Goal: Task Accomplishment & Management: Manage account settings

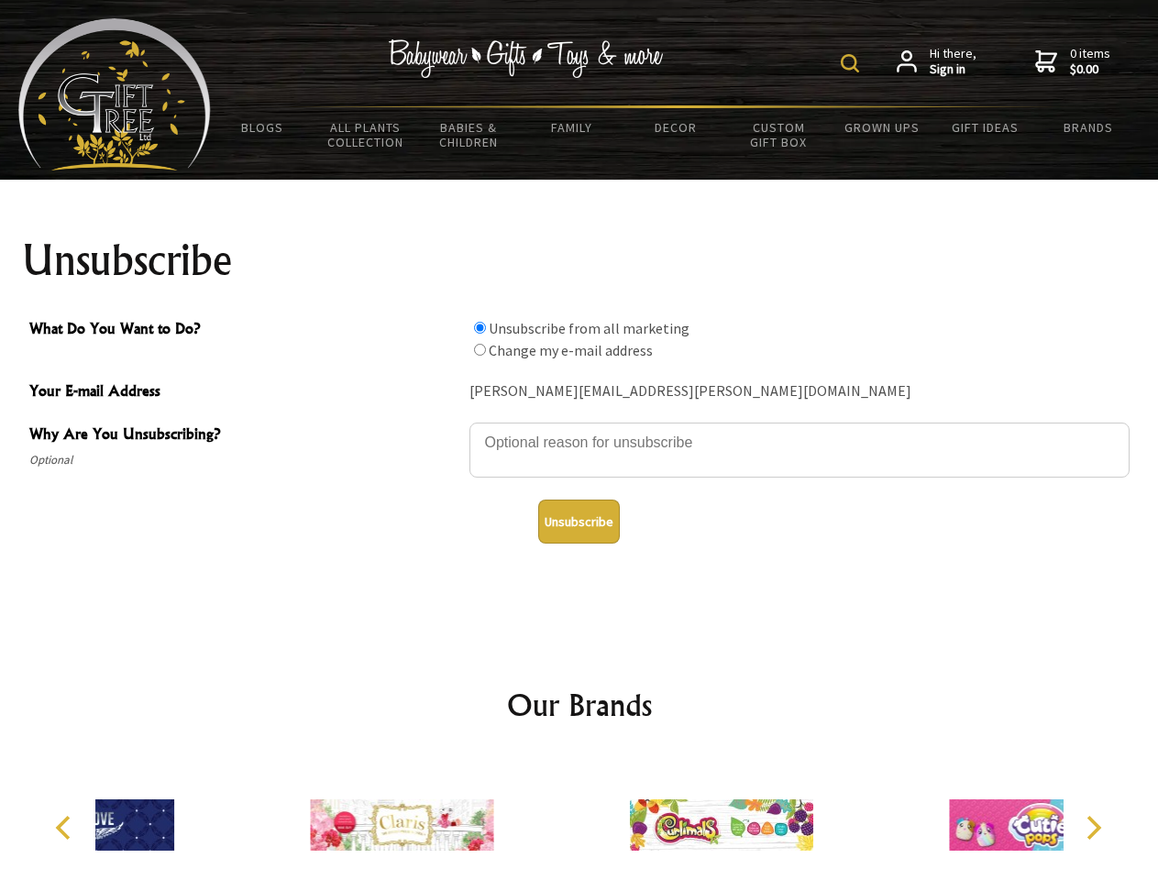
click at [853, 63] on img at bounding box center [850, 63] width 18 height 18
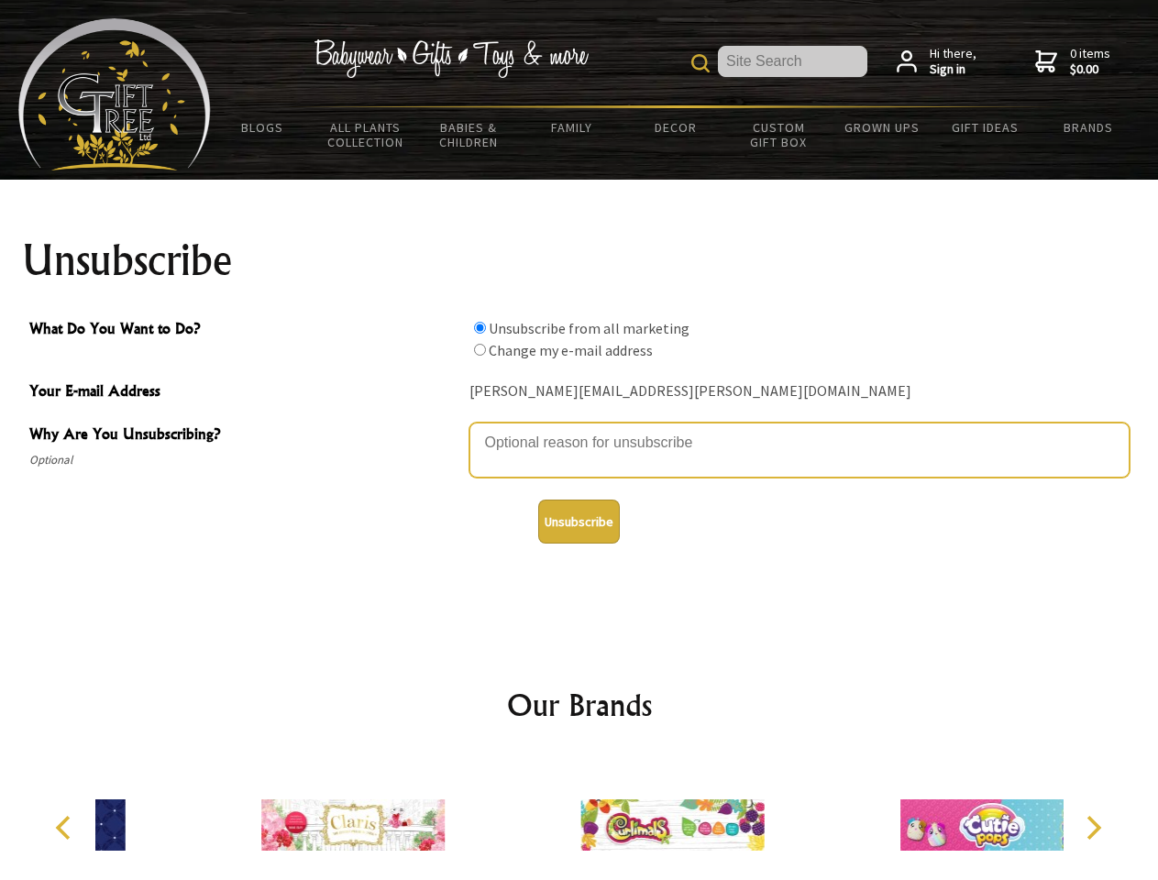
click at [579, 429] on textarea "Why Are You Unsubscribing?" at bounding box center [799, 450] width 660 height 55
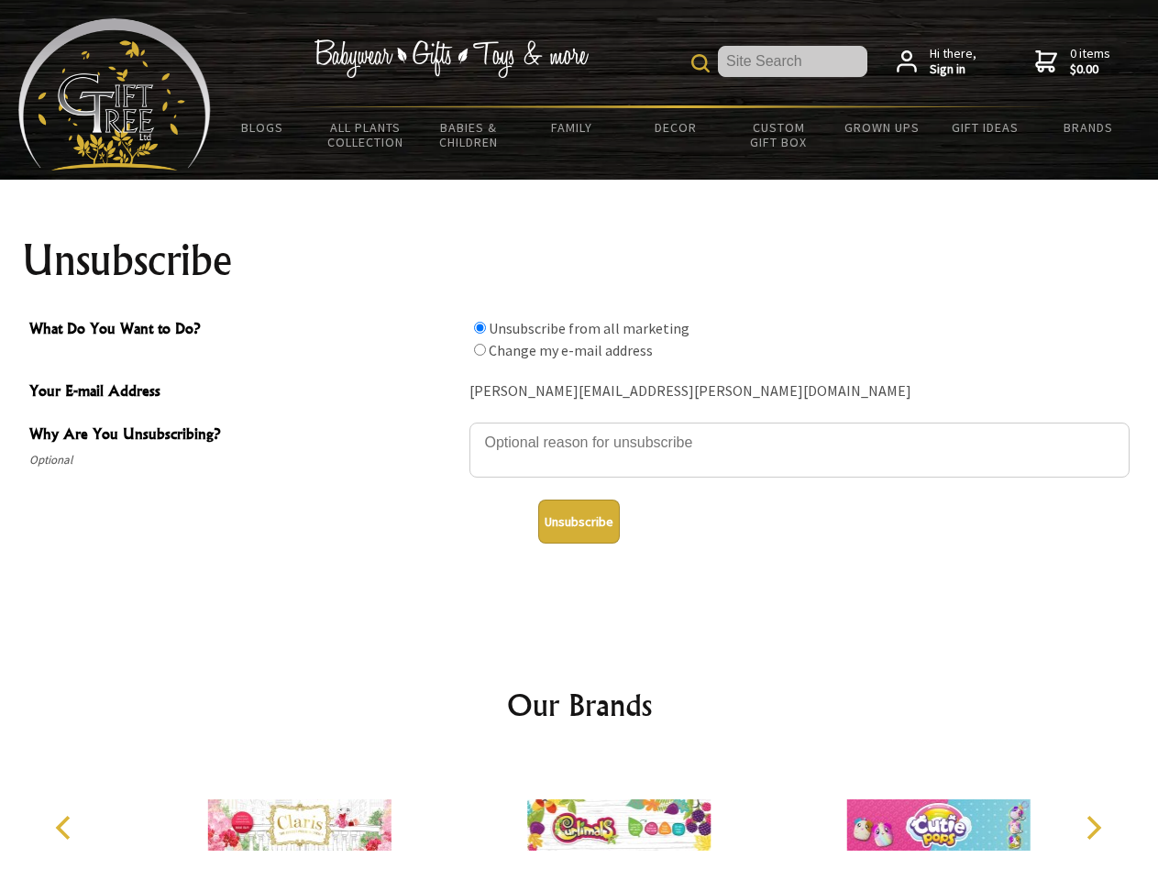
click at [479, 327] on input "What Do You Want to Do?" at bounding box center [480, 328] width 12 height 12
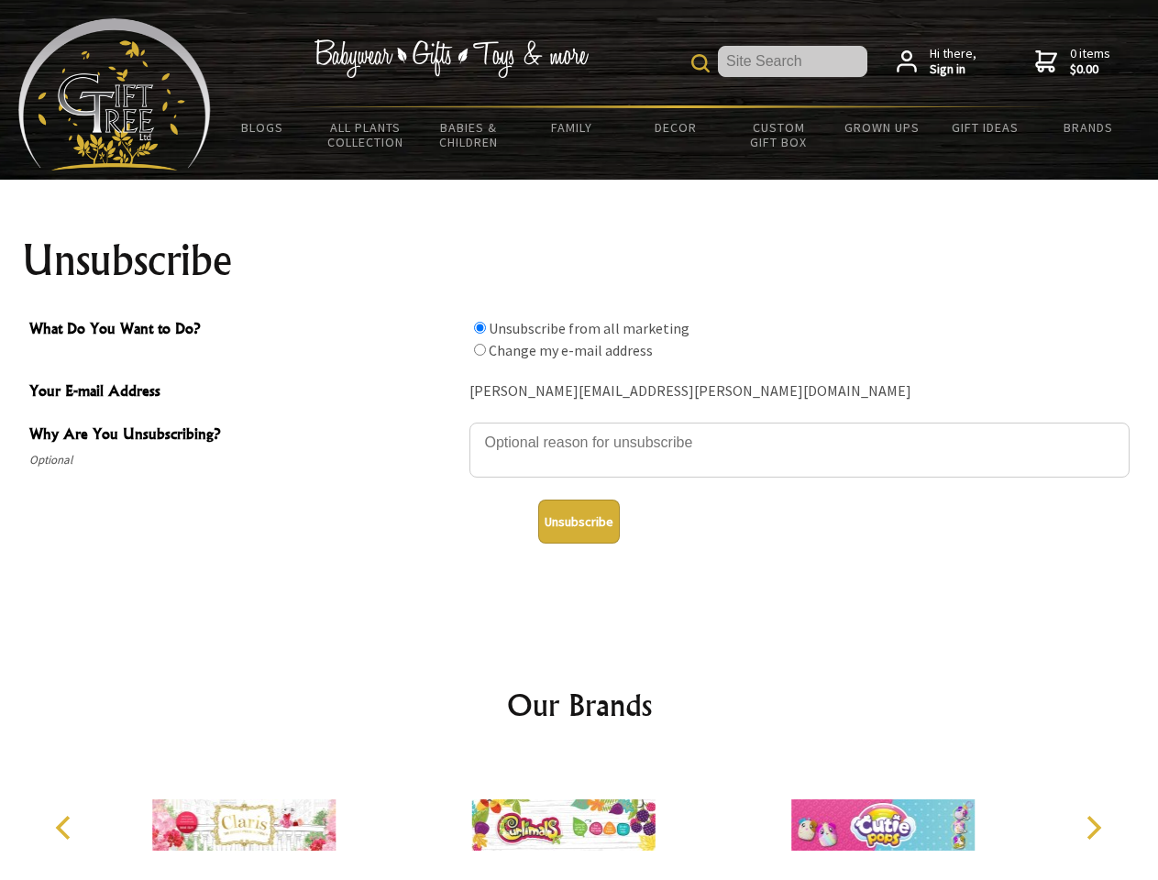
click at [479, 349] on input "What Do You Want to Do?" at bounding box center [480, 350] width 12 height 12
radio input "true"
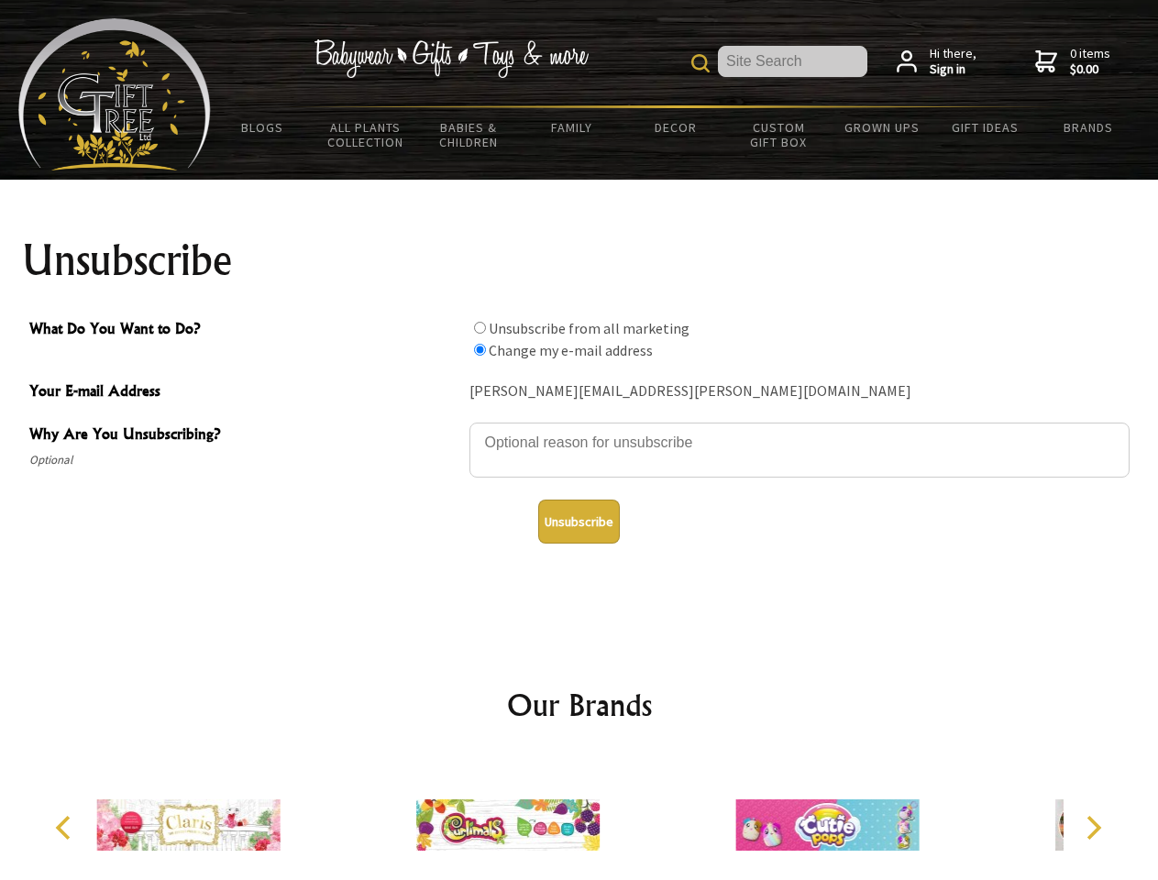
click at [578, 522] on button "Unsubscribe" at bounding box center [579, 522] width 82 height 44
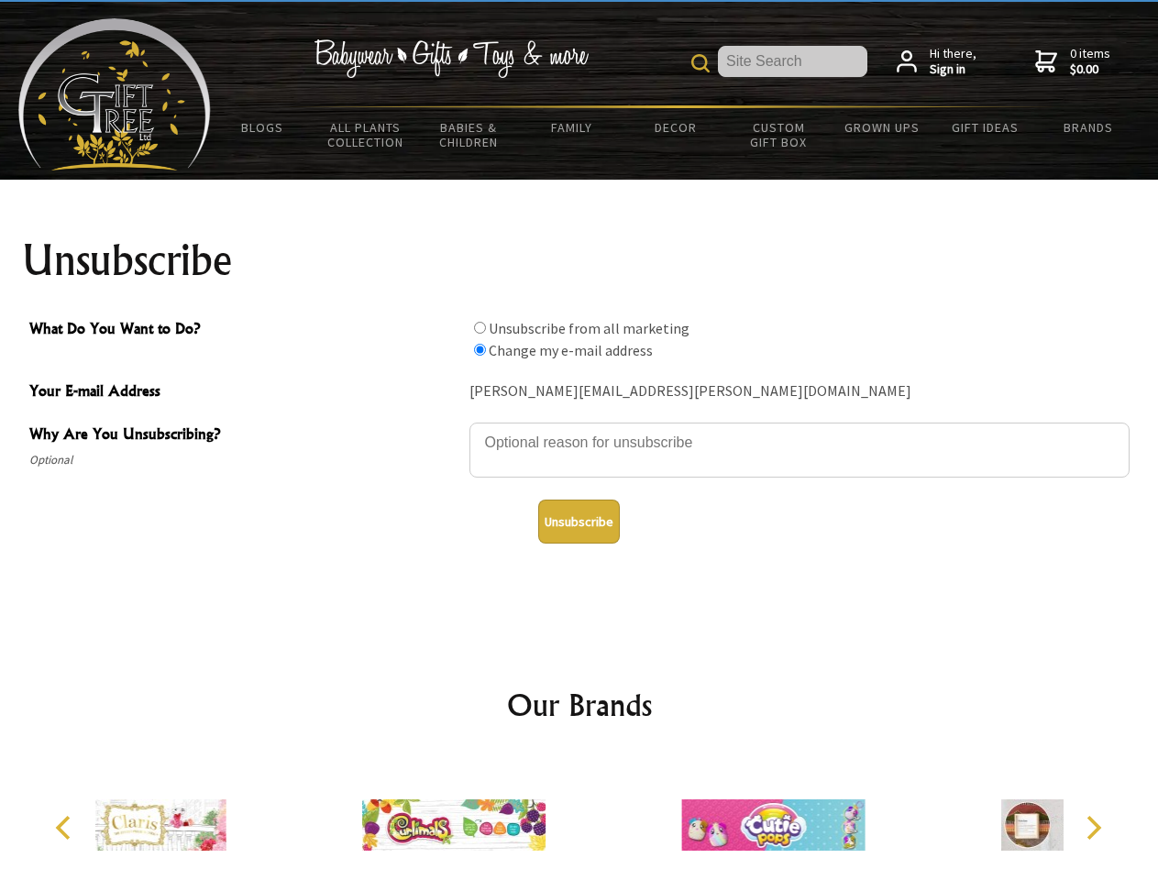
click at [579, 818] on div at bounding box center [453, 827] width 319 height 143
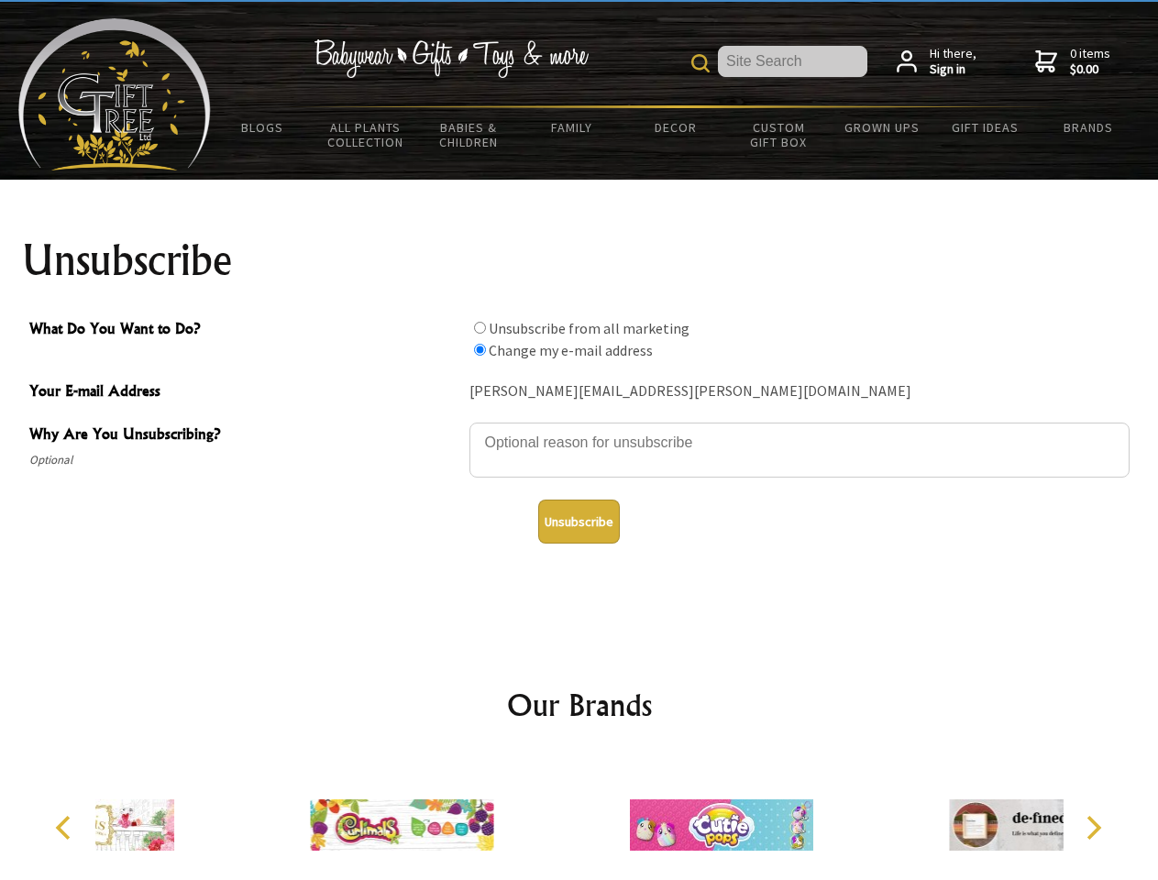
click at [66, 828] on icon "Previous" at bounding box center [65, 828] width 24 height 24
click at [1093, 828] on icon "Next" at bounding box center [1092, 828] width 24 height 24
